Goal: Task Accomplishment & Management: Manage account settings

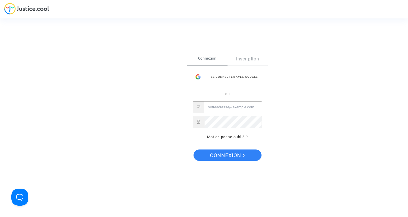
click at [243, 104] on input "Email" at bounding box center [233, 107] width 58 height 11
type input "ù"
type input "[EMAIL_ADDRESS][DOMAIN_NAME]"
click at [235, 157] on span "Connexion" at bounding box center [227, 155] width 35 height 12
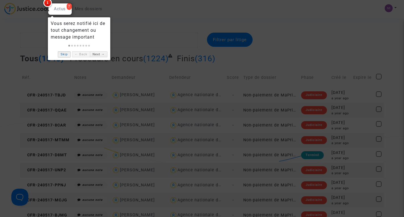
click at [65, 54] on link "Skip" at bounding box center [64, 54] width 13 height 6
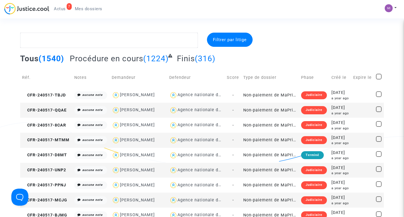
click at [56, 5] on link "7 Actus" at bounding box center [59, 9] width 21 height 9
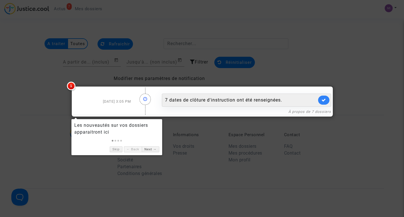
click at [327, 97] on link at bounding box center [323, 100] width 11 height 9
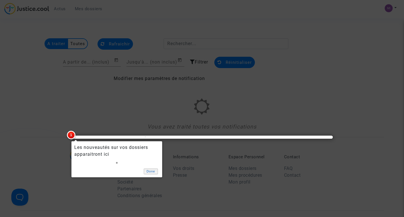
click at [151, 174] on link "Done" at bounding box center [151, 171] width 14 height 6
